Goal: Obtain resource: Obtain resource

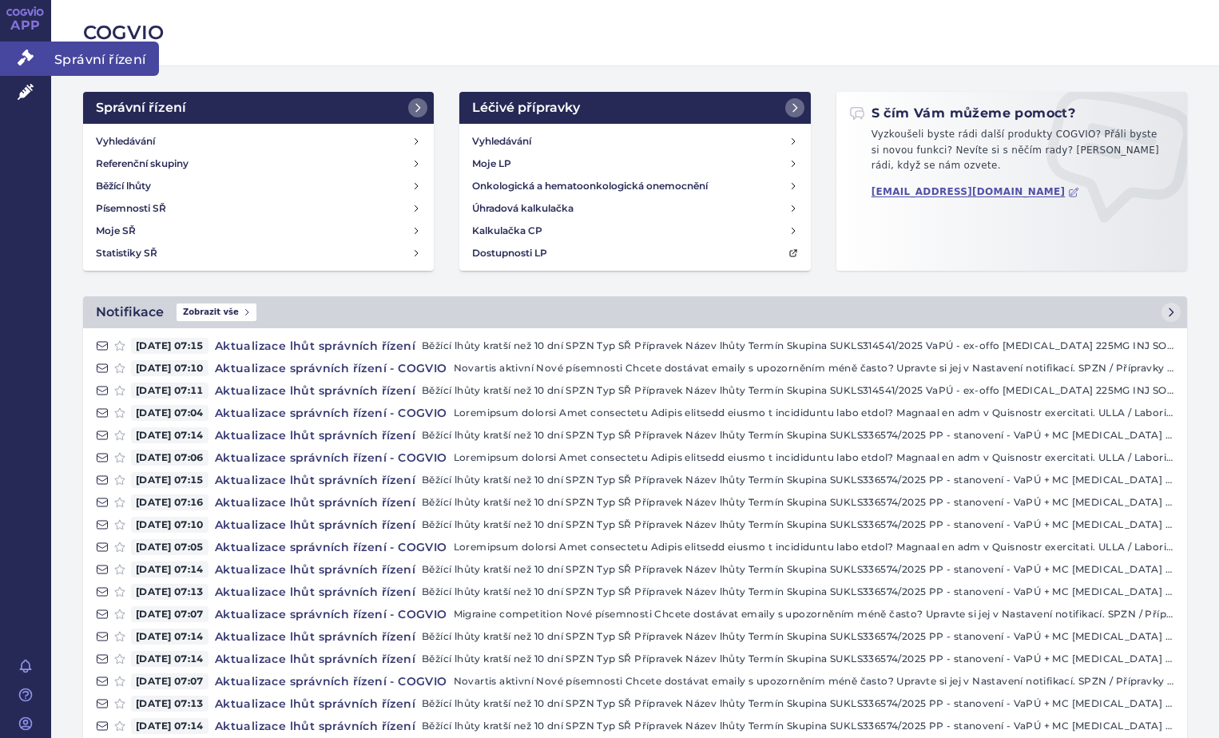
click at [26, 59] on icon at bounding box center [26, 58] width 16 height 16
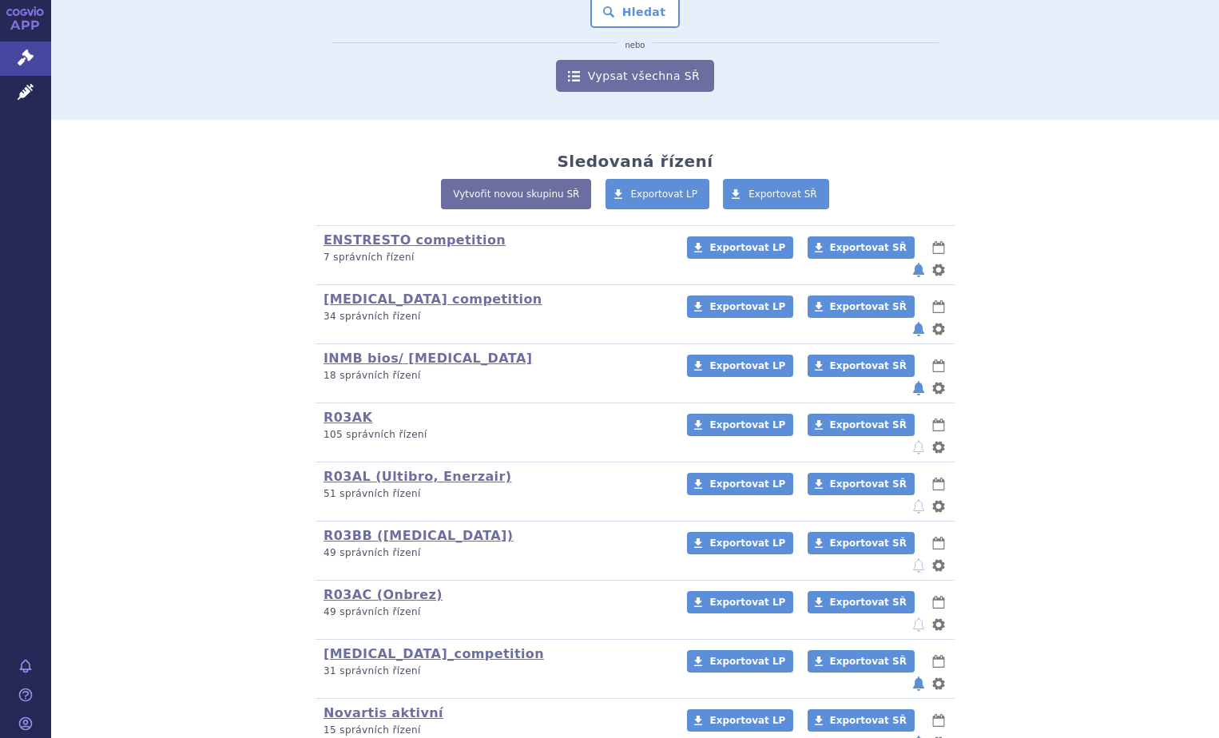
scroll to position [240, 0]
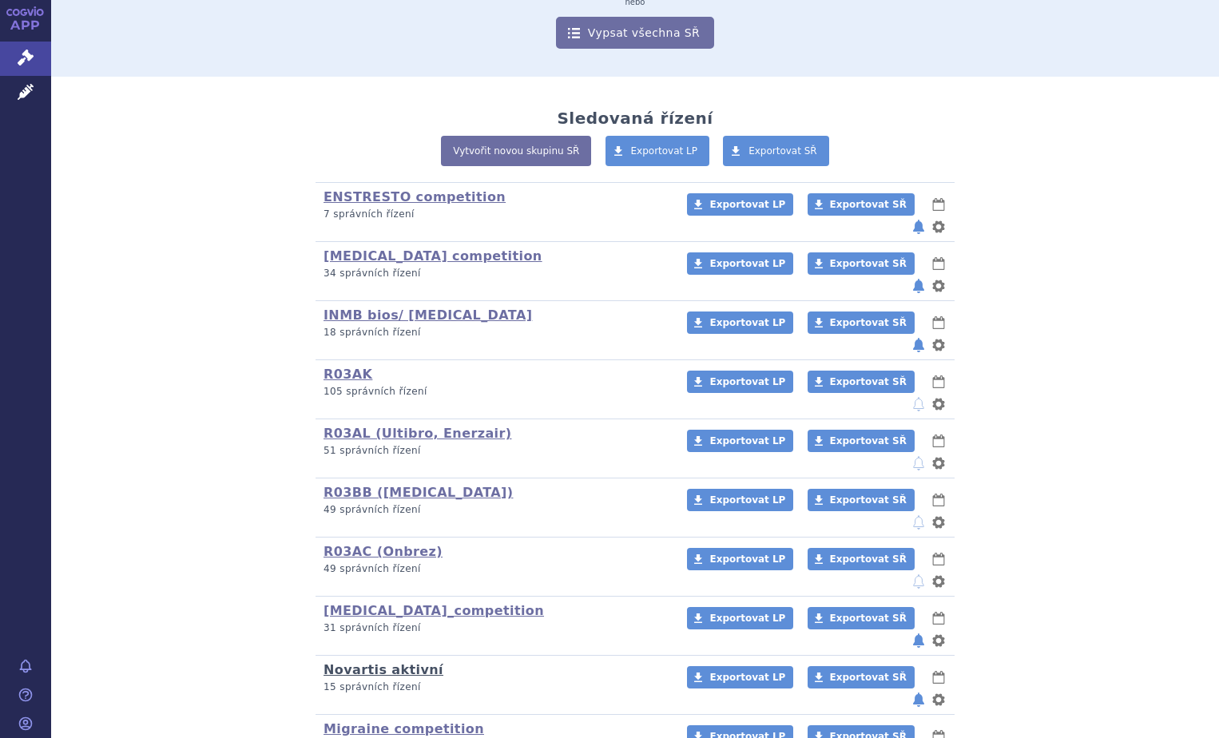
click at [394, 662] on link "Novartis aktivní" at bounding box center [384, 669] width 120 height 15
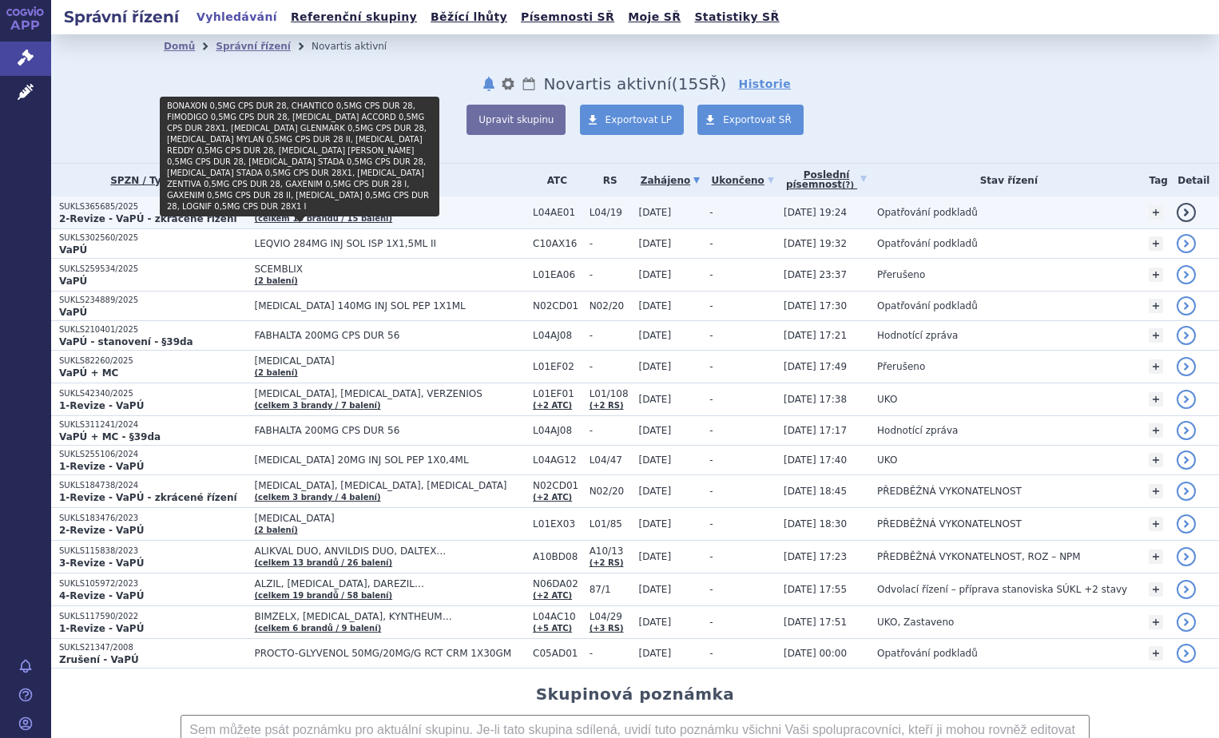
click at [306, 214] on link "(celkem 13 brandů / 15 balení)" at bounding box center [323, 218] width 138 height 9
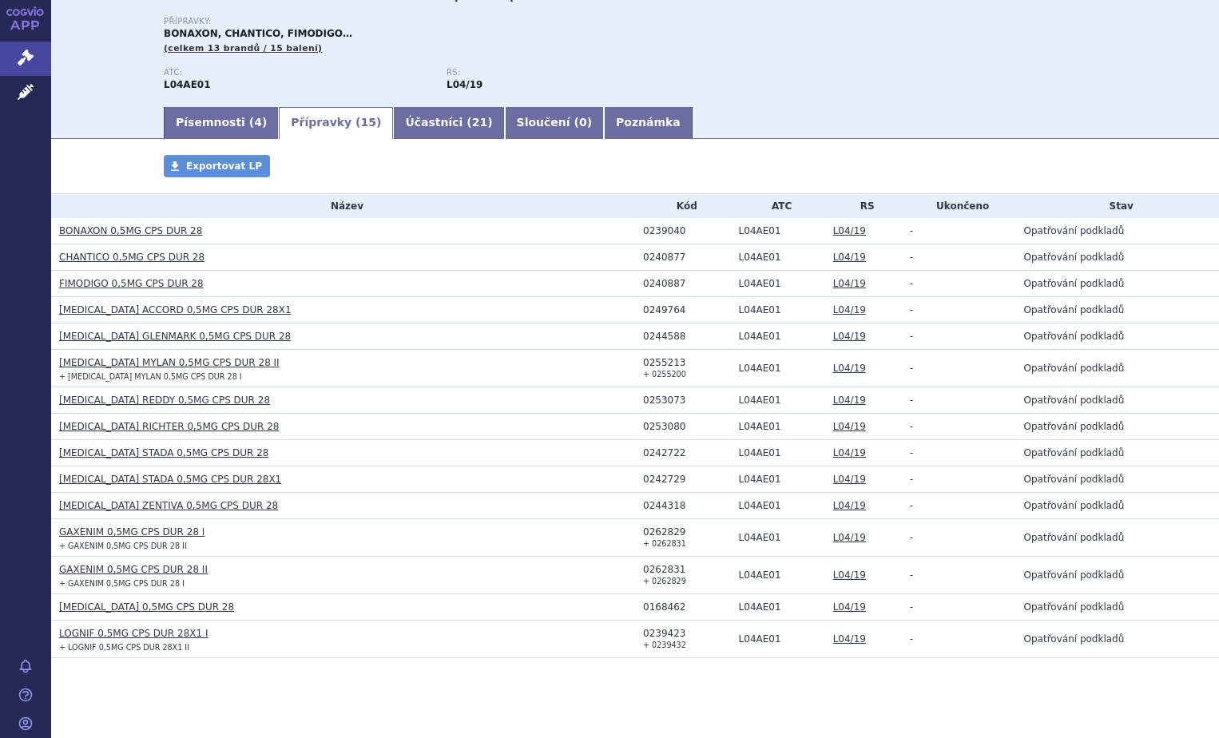
scroll to position [181, 0]
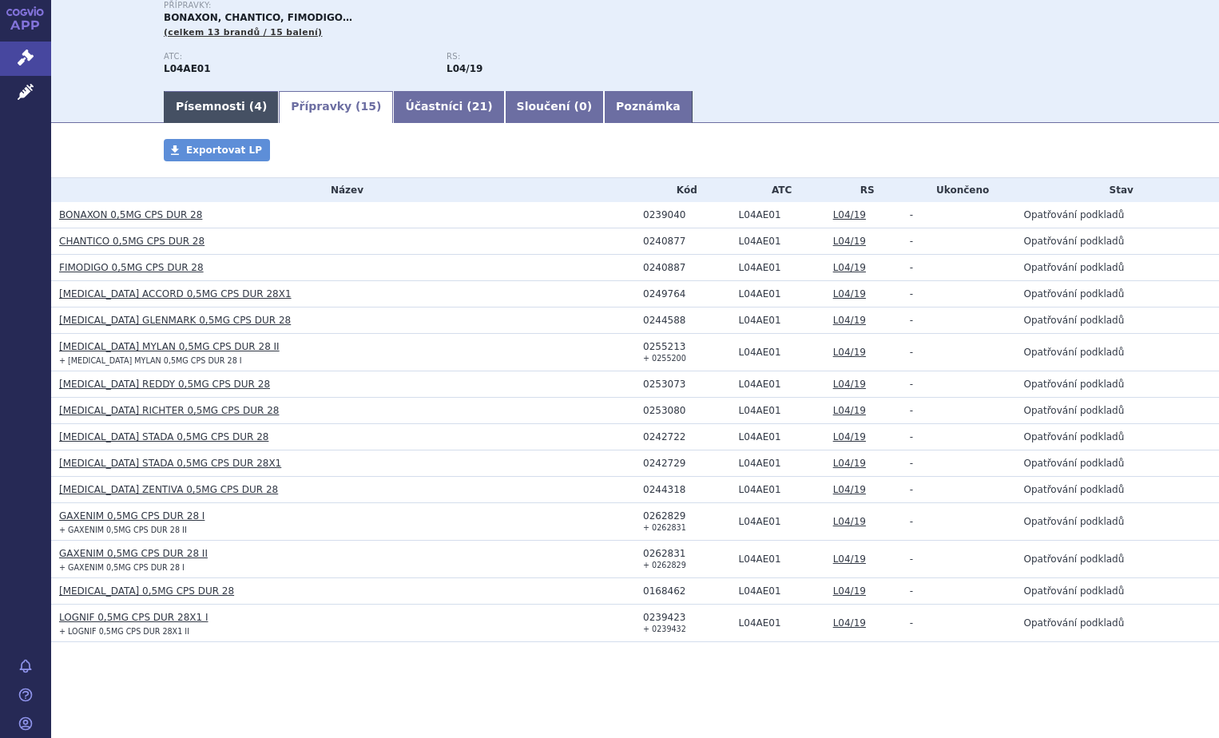
click at [212, 106] on link "Písemnosti ( 4 )" at bounding box center [221, 107] width 115 height 32
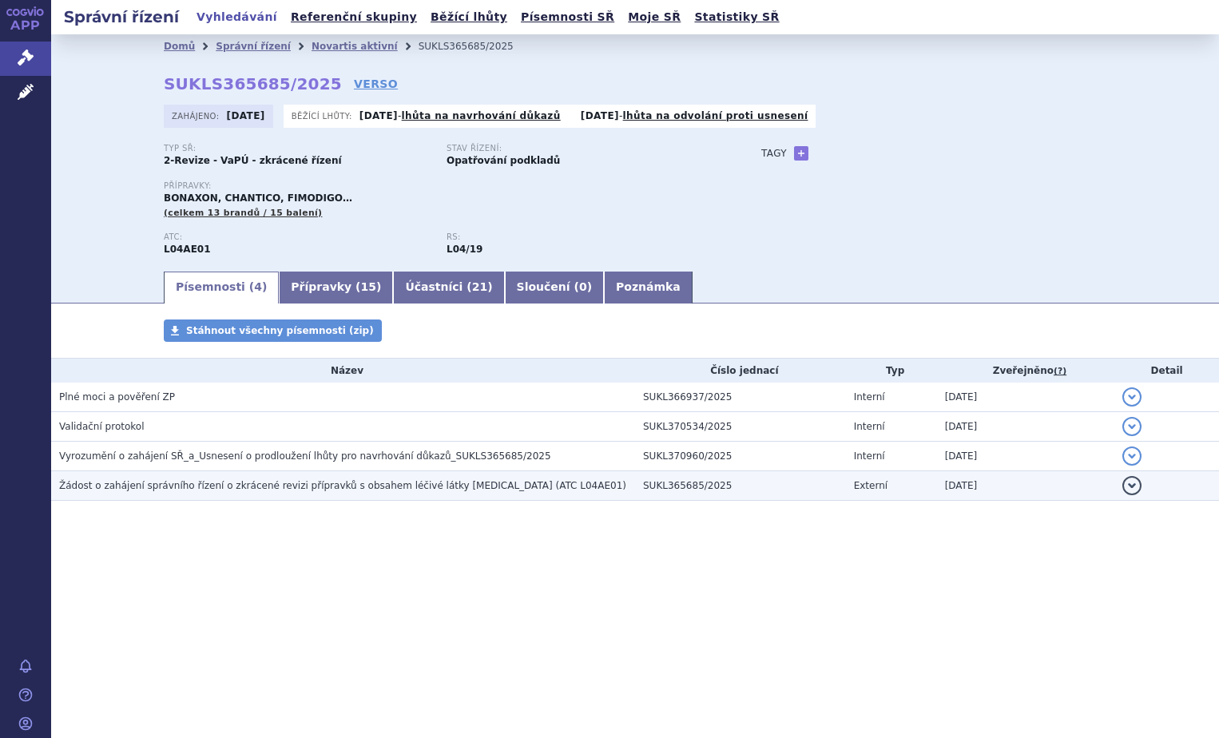
click at [141, 482] on span "Žádost o zahájení správního řízení o zkrácené revizi přípravků s obsahem léčivé…" at bounding box center [342, 485] width 567 height 11
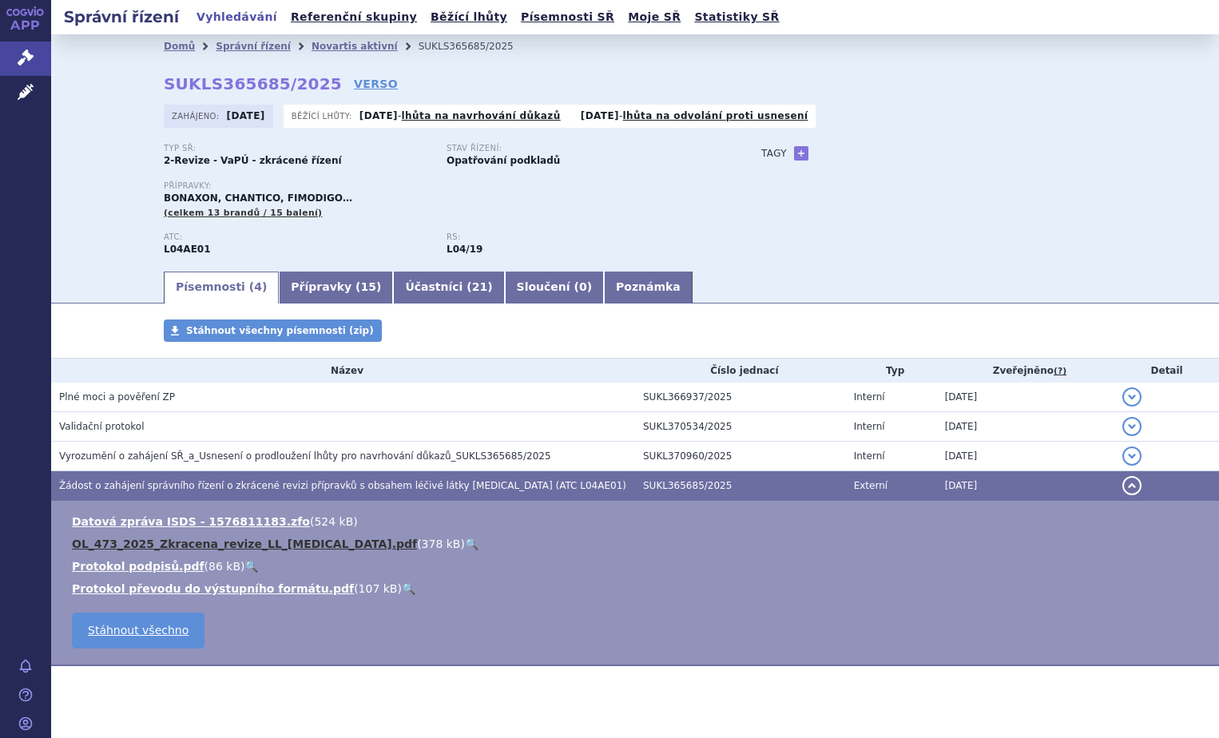
click at [223, 543] on link "OL_473_2025_Zkracena_revize_LL_fingolimod.pdf" at bounding box center [244, 544] width 345 height 13
